Goal: Information Seeking & Learning: Learn about a topic

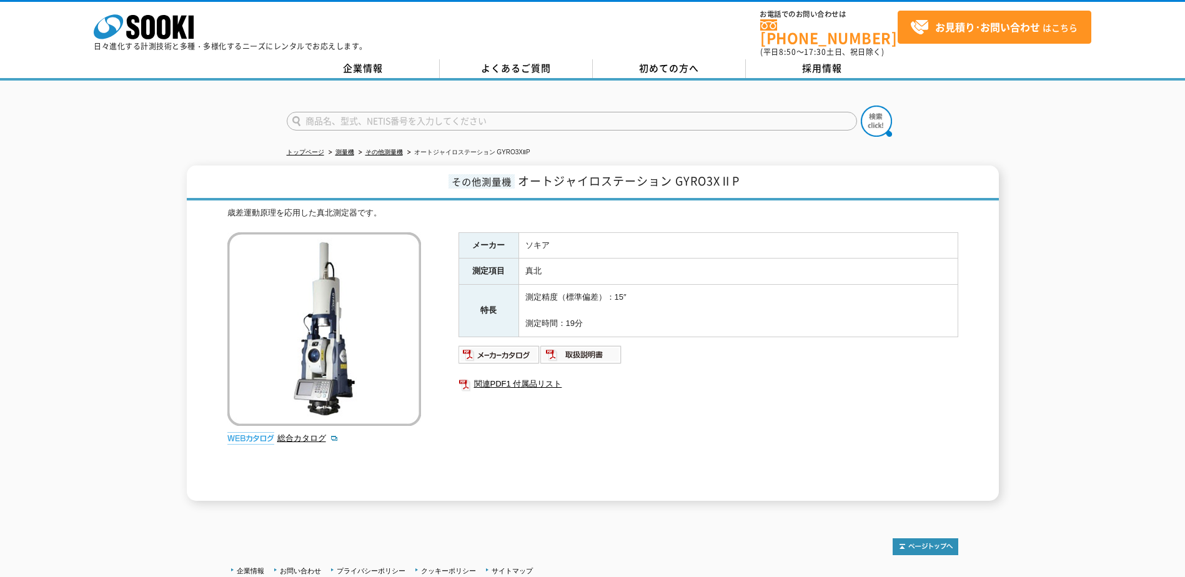
click at [106, 187] on div "その他測量機 オートジャイロステーション GYRO3XⅡP 歳差運動原理を応用した真北測定器です。 総合カタログ メーカー ソキア 測定項目 真北 特長 測定…" at bounding box center [592, 333] width 1185 height 335
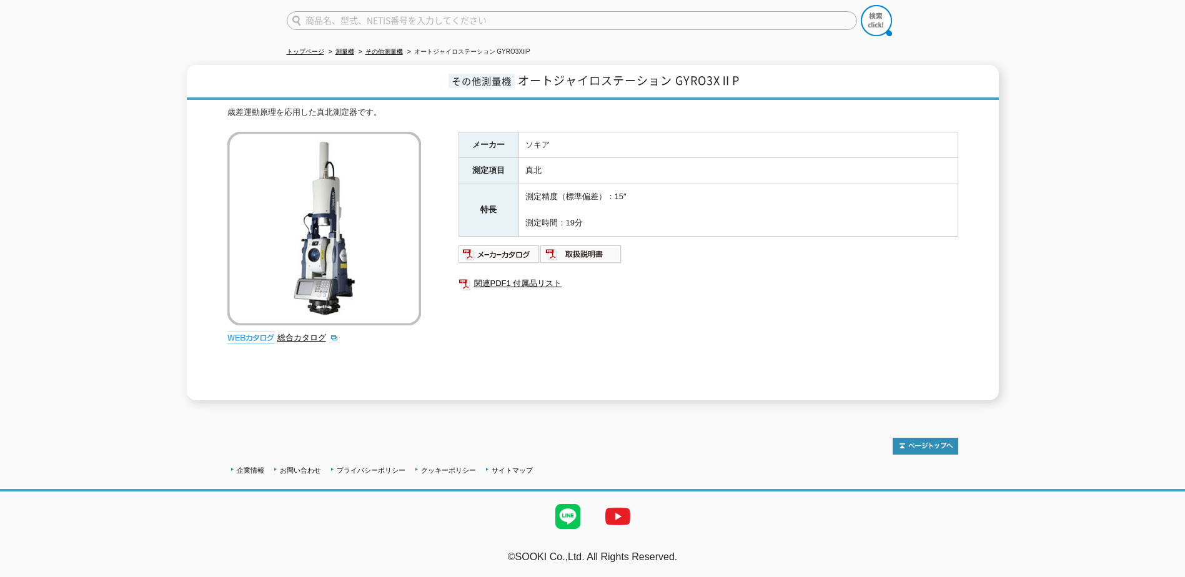
scroll to position [76, 0]
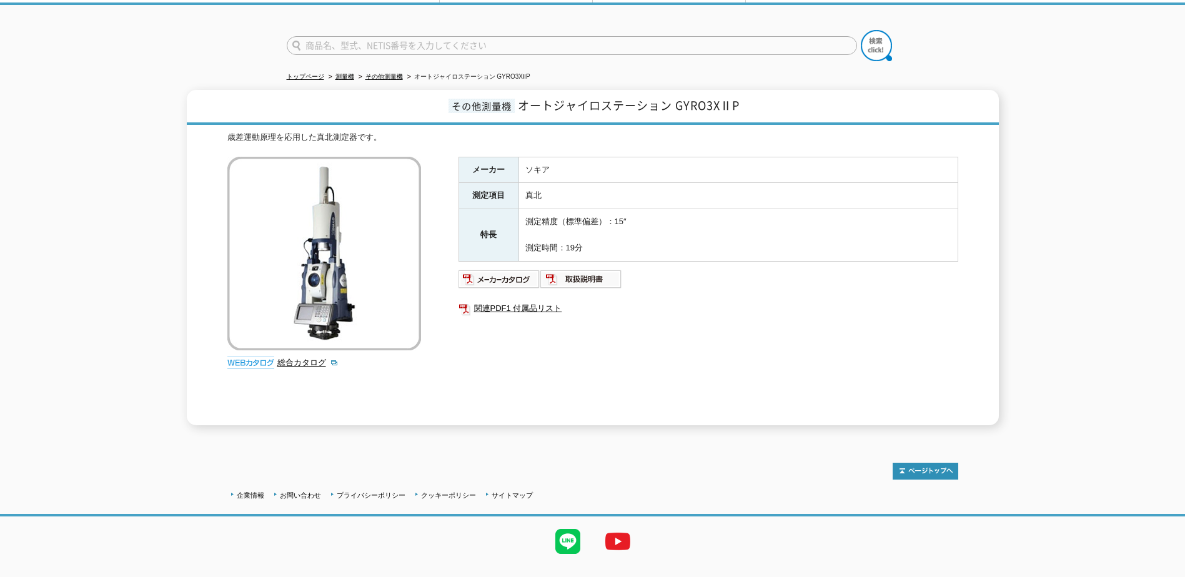
click at [259, 314] on img at bounding box center [324, 254] width 194 height 194
click at [254, 357] on img at bounding box center [250, 363] width 47 height 12
click at [459, 289] on img at bounding box center [500, 279] width 82 height 20
